Goal: Information Seeking & Learning: Understand process/instructions

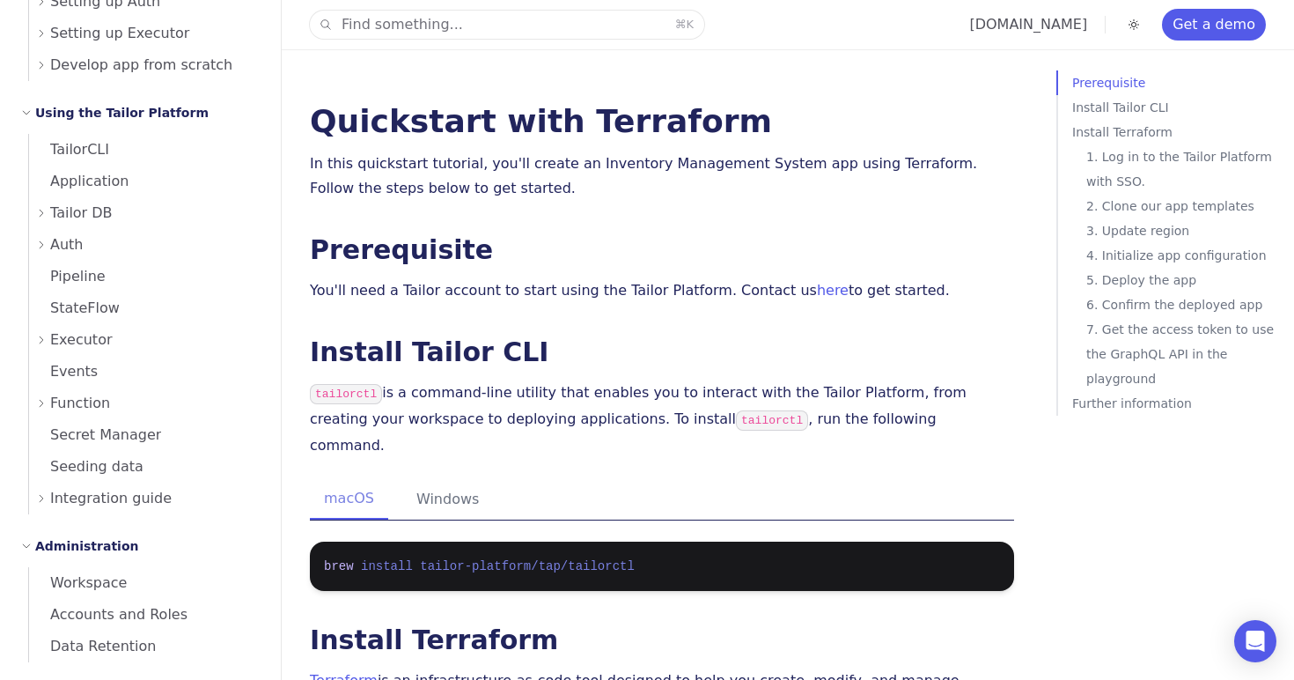
scroll to position [676, 0]
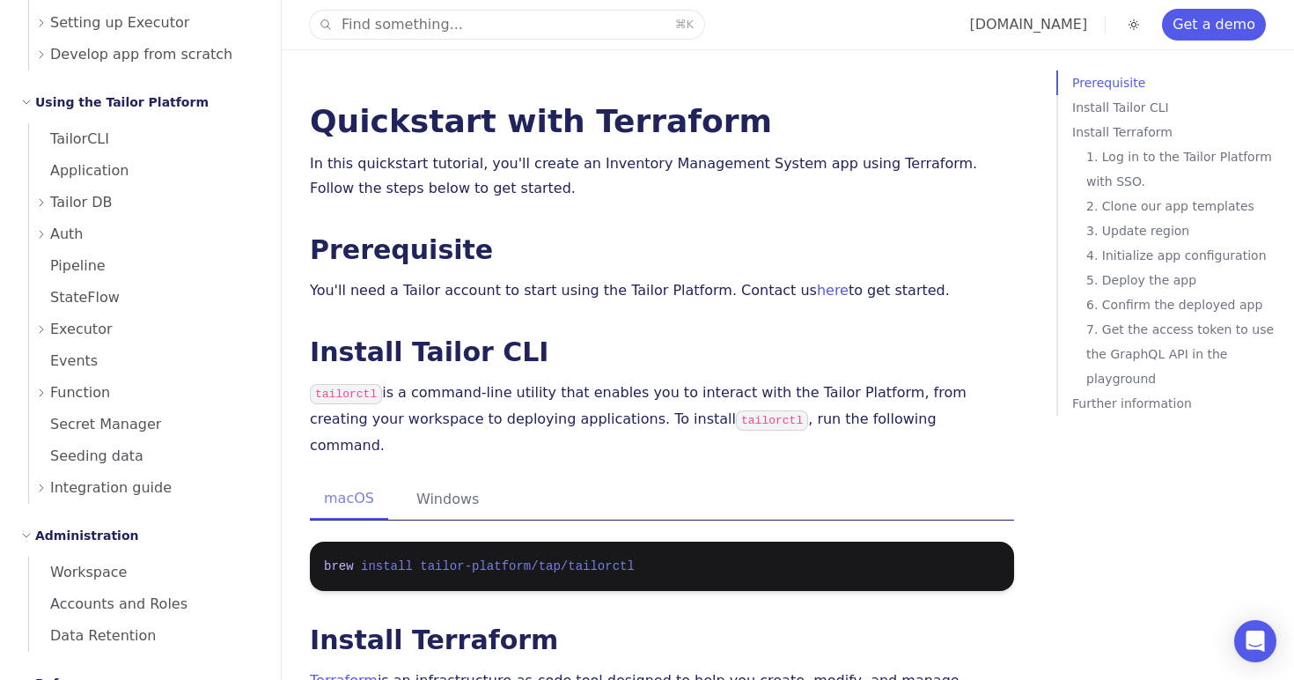
click at [92, 394] on span "Function" at bounding box center [80, 392] width 60 height 25
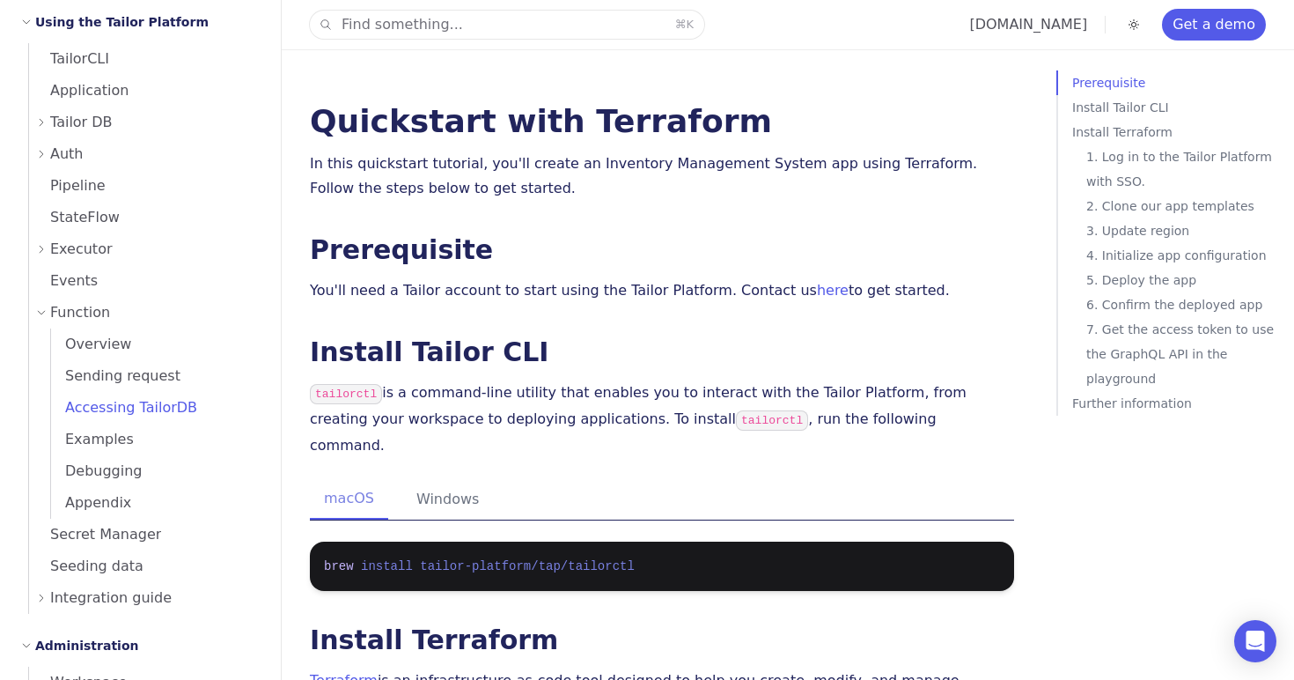
scroll to position [761, 0]
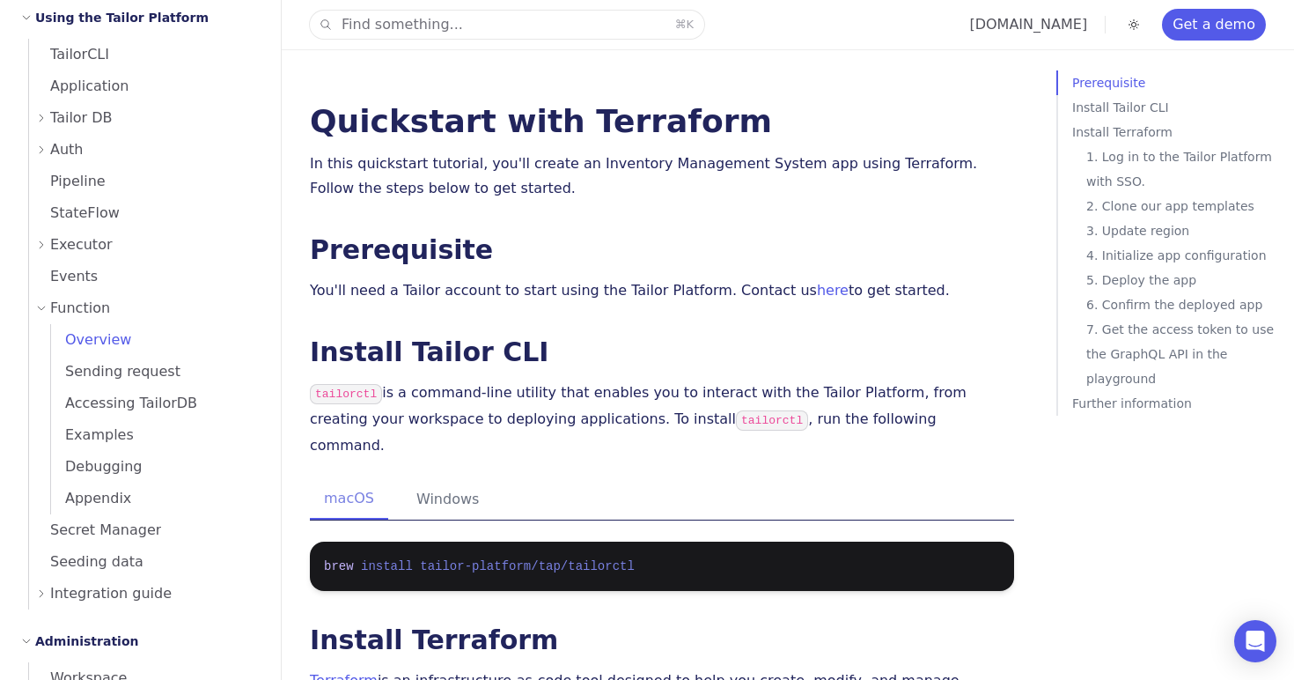
click at [143, 341] on link "Overview" at bounding box center [155, 340] width 209 height 32
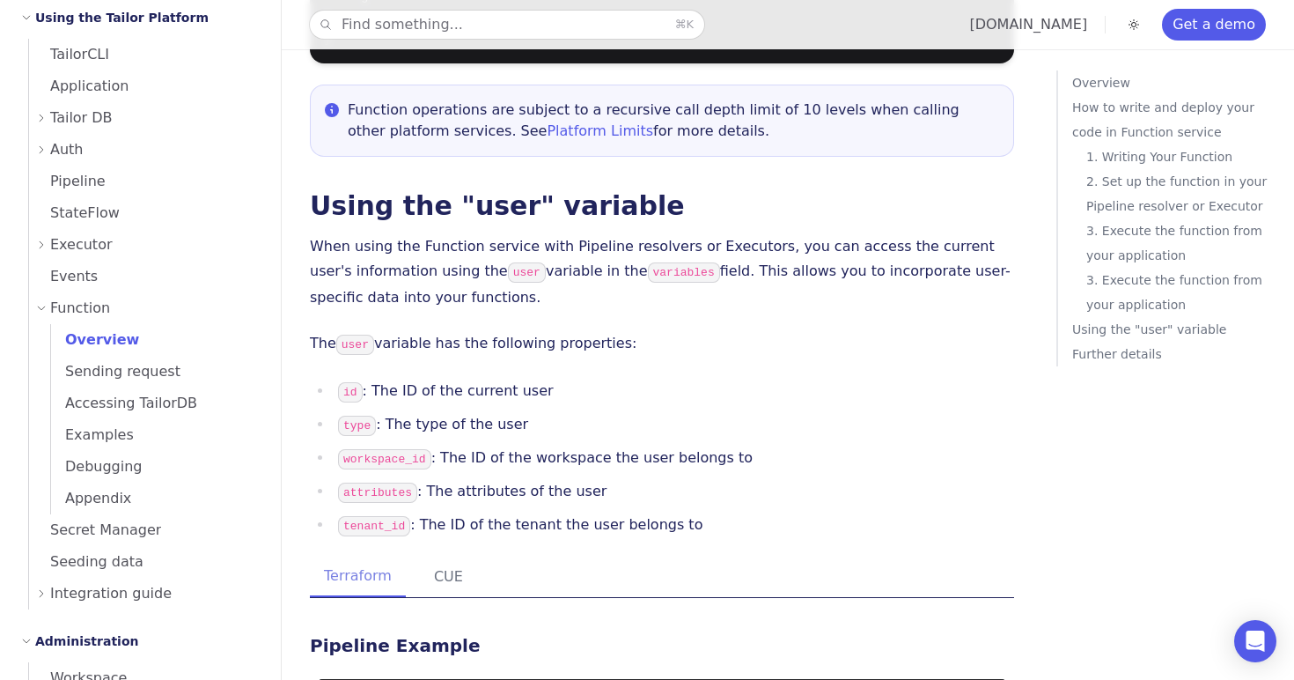
scroll to position [4310, 0]
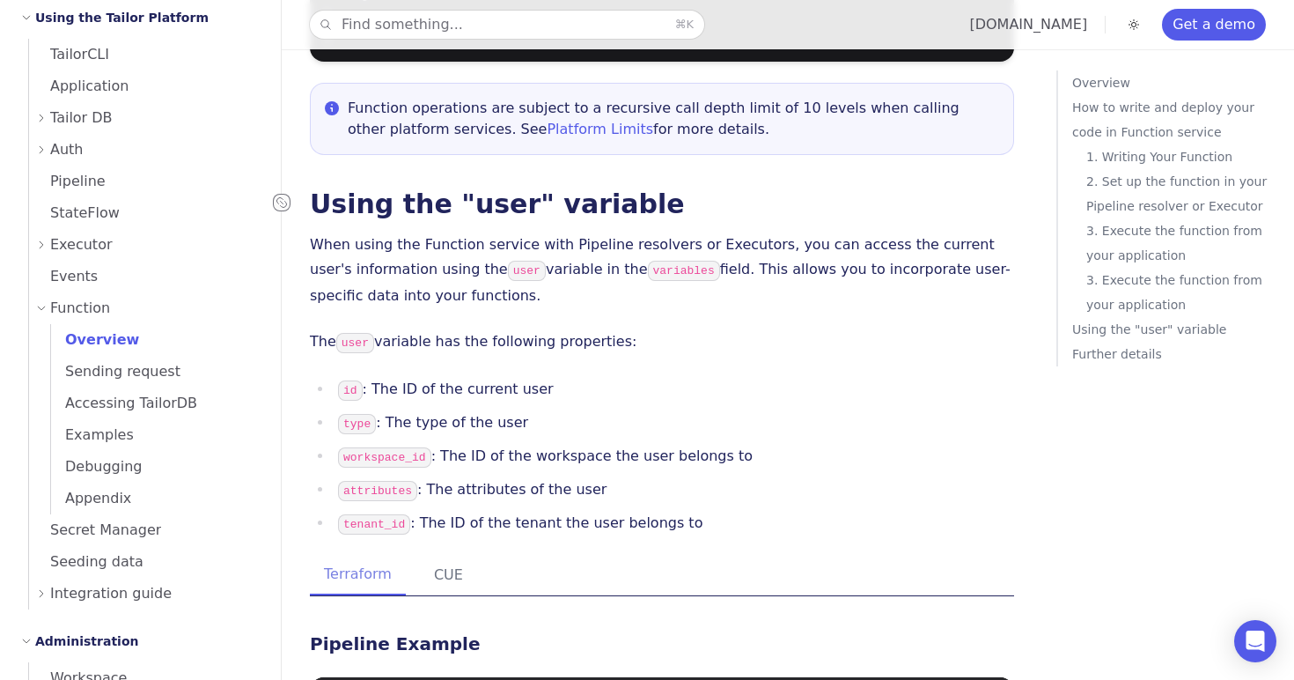
click at [283, 194] on icon at bounding box center [282, 203] width 18 height 18
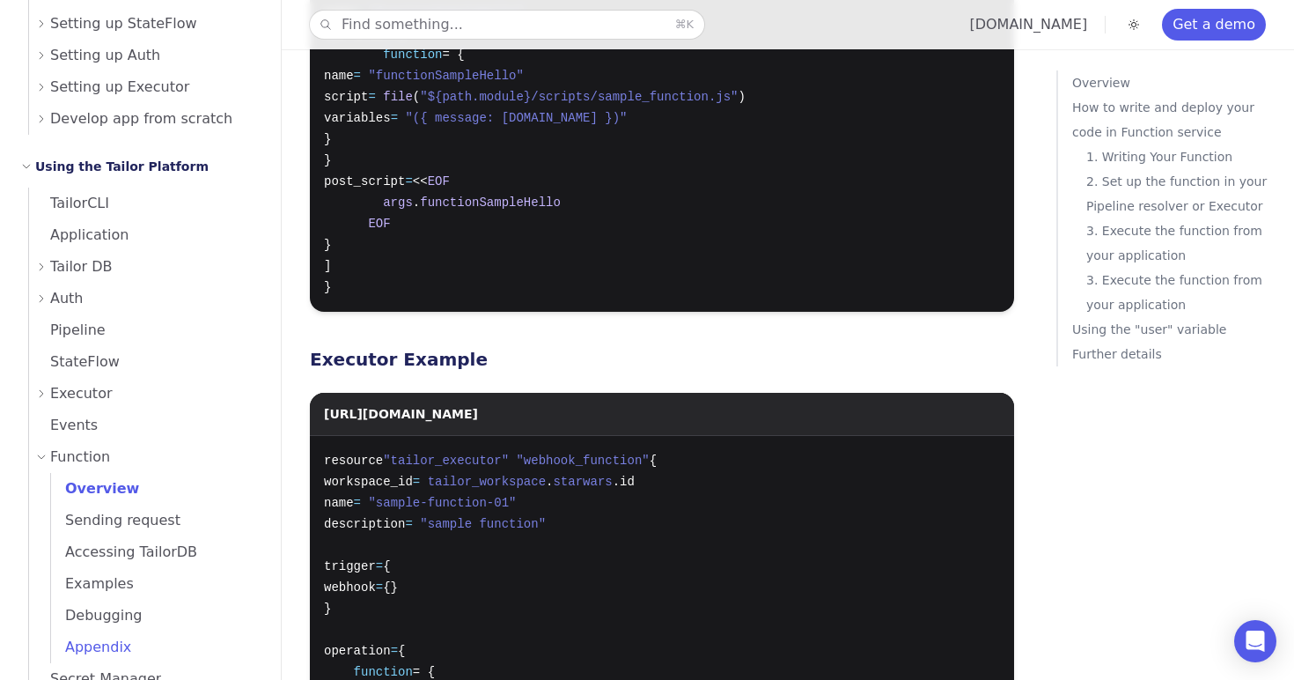
scroll to position [582, 0]
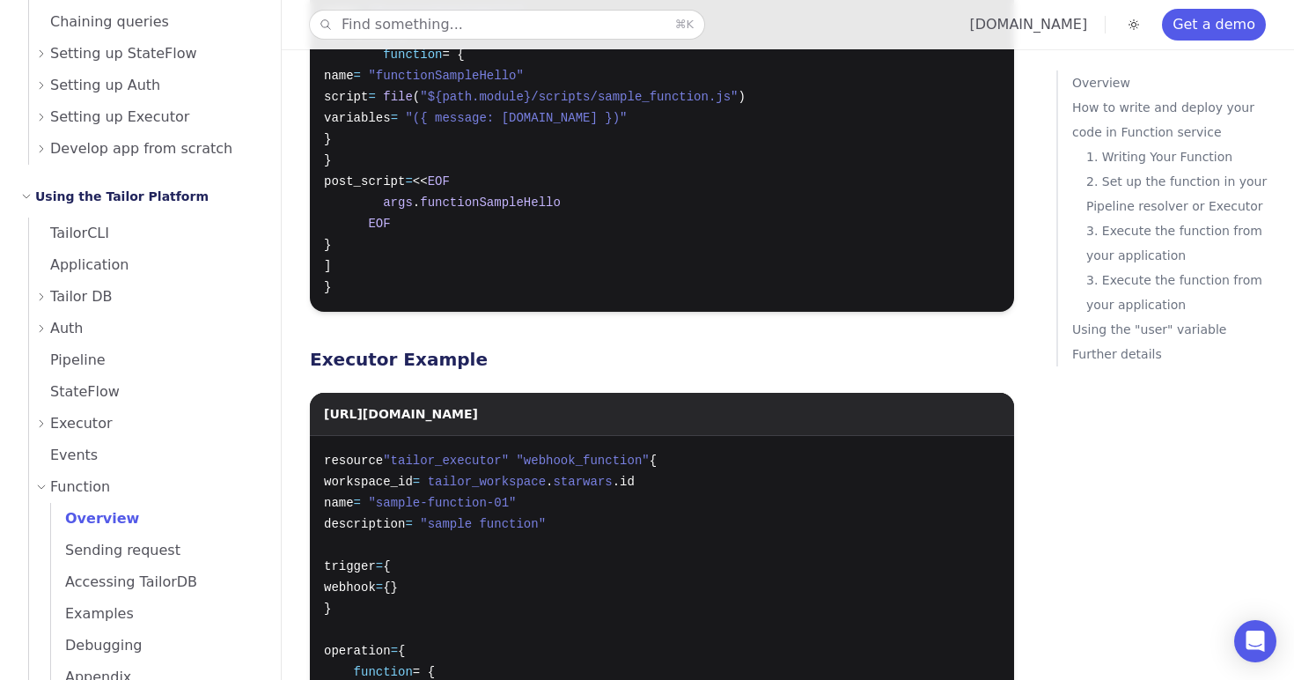
click at [90, 517] on span "Overview" at bounding box center [95, 518] width 88 height 17
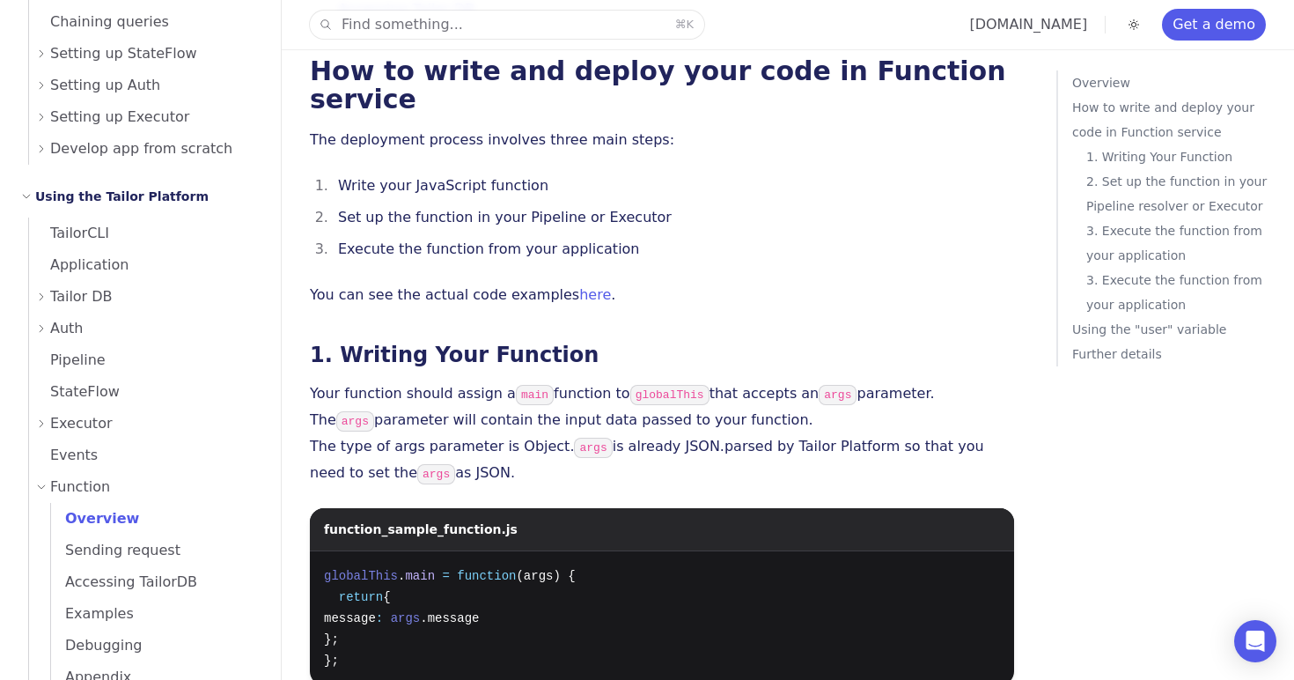
scroll to position [832, 0]
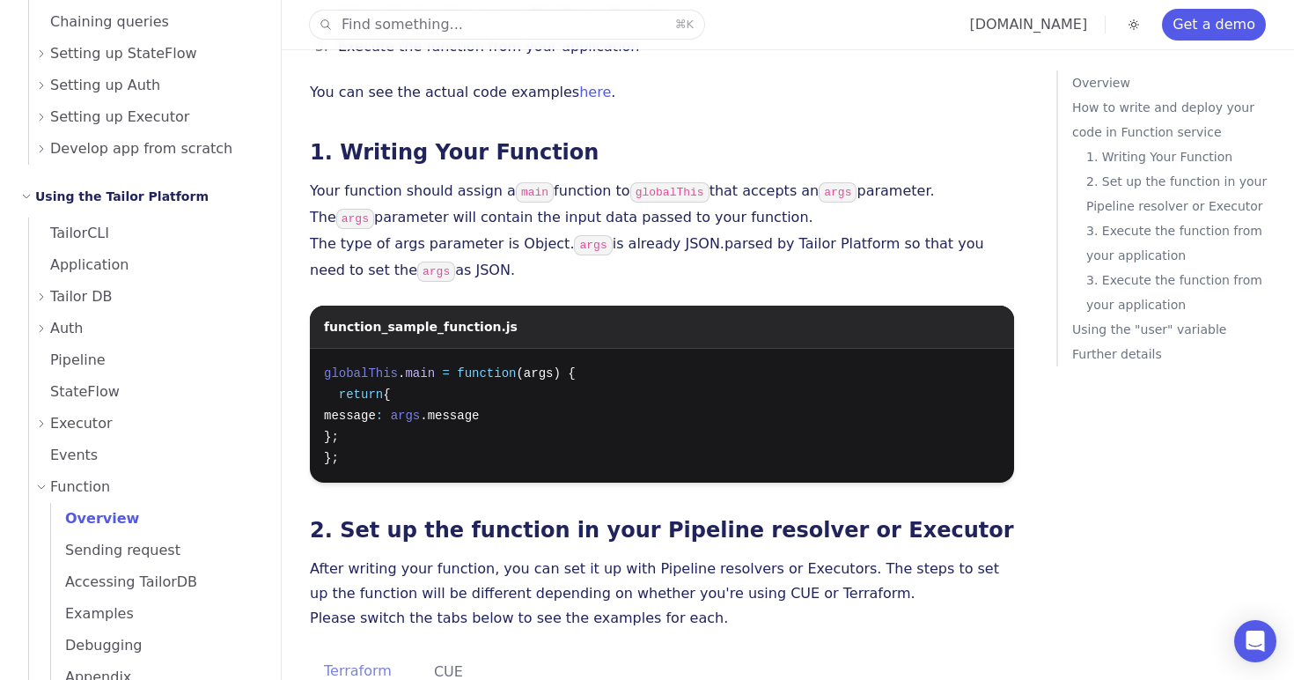
click at [1095, 327] on p "Using the "user" variable" at bounding box center [1179, 329] width 215 height 25
